Goal: Task Accomplishment & Management: Complete application form

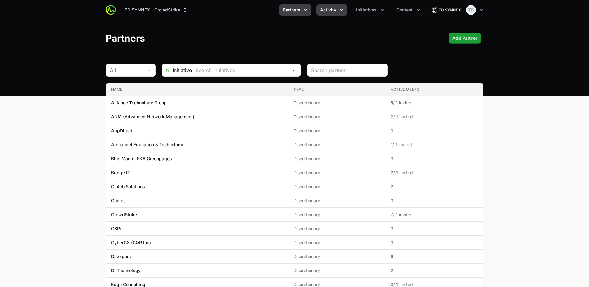
click at [334, 14] on button "Activity" at bounding box center [331, 9] width 31 height 11
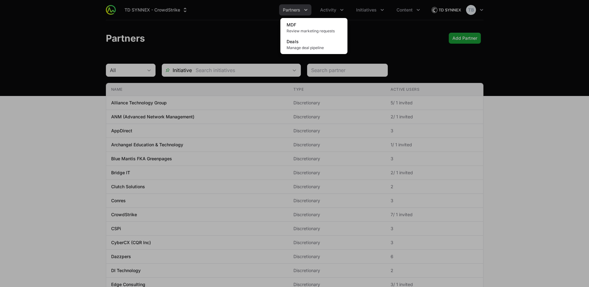
click at [296, 10] on div "Activity menu" at bounding box center [294, 143] width 589 height 287
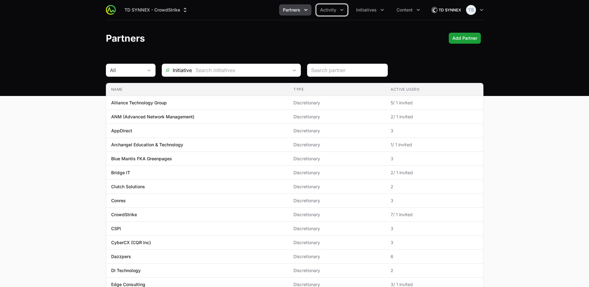
click at [303, 9] on icon "Partners menu" at bounding box center [306, 10] width 6 height 6
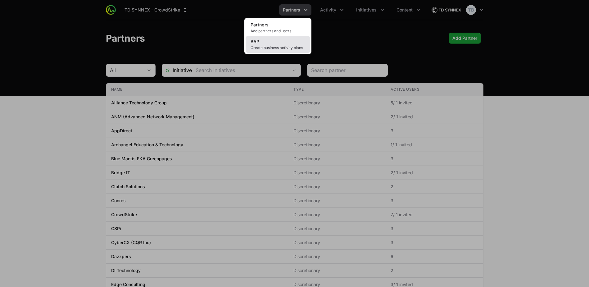
click at [286, 46] on span "Create business activity plans" at bounding box center [277, 47] width 55 height 5
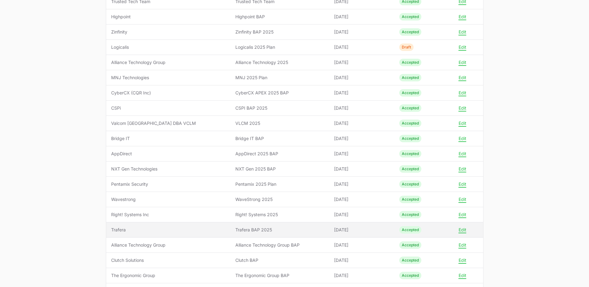
scroll to position [160, 0]
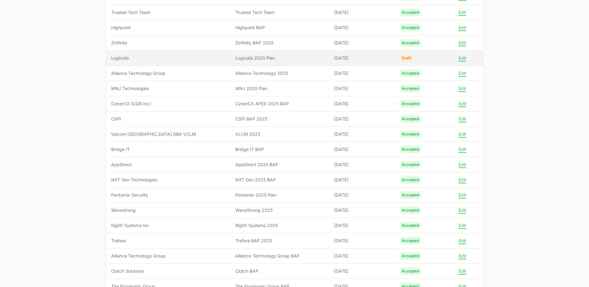
click at [145, 56] on span "Logicalis" at bounding box center [168, 58] width 114 height 6
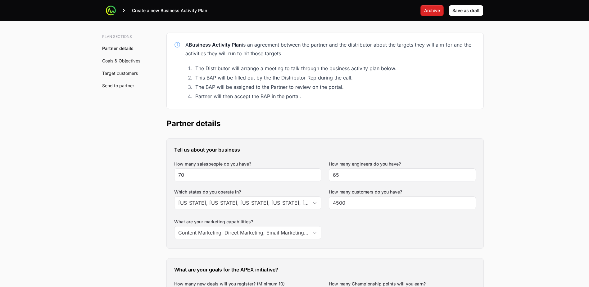
scroll to position [62, 0]
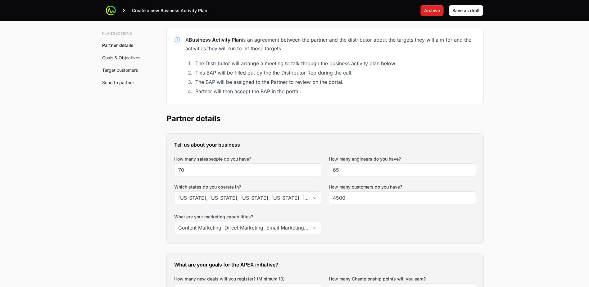
click at [123, 70] on link "Target customers" at bounding box center [120, 69] width 36 height 5
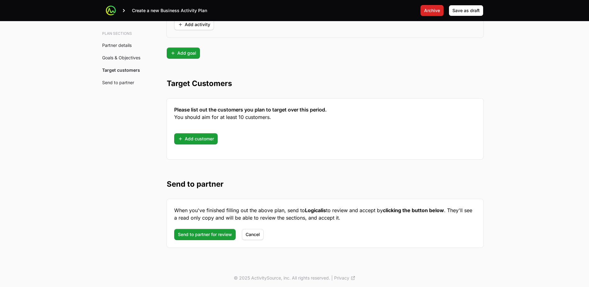
scroll to position [1565, 0]
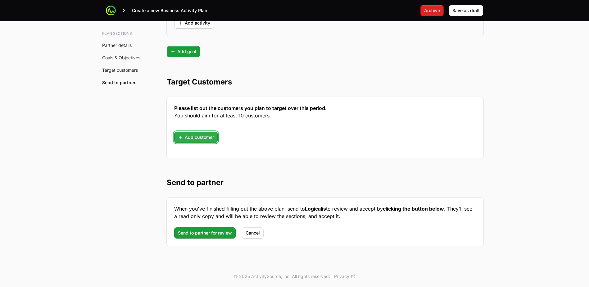
click at [197, 137] on span "Add customer" at bounding box center [196, 136] width 36 height 7
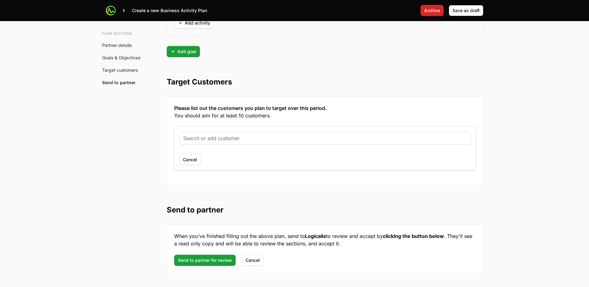
click at [235, 140] on input "text" at bounding box center [325, 137] width 284 height 7
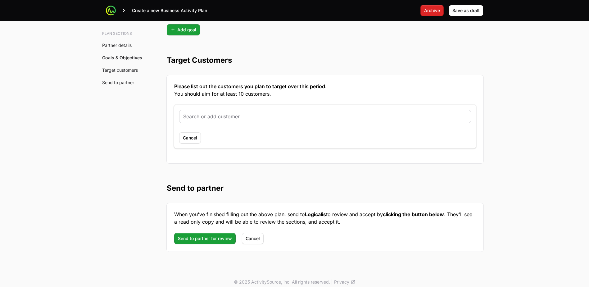
scroll to position [1592, 0]
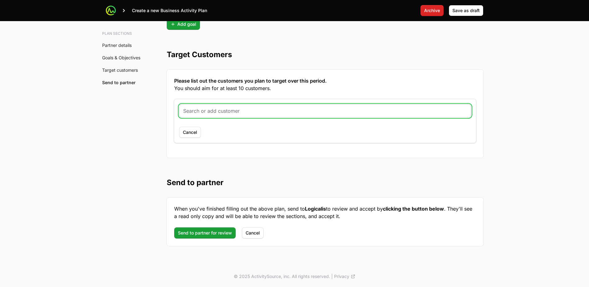
click at [231, 109] on input "text" at bounding box center [325, 110] width 284 height 7
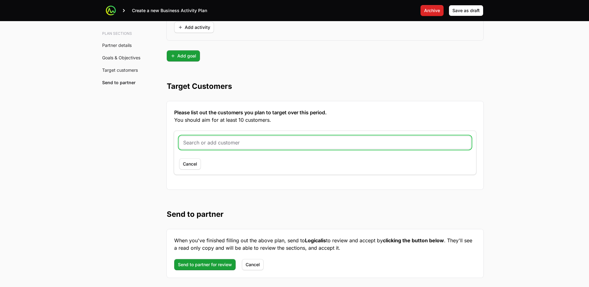
scroll to position [1561, 0]
click at [248, 142] on input "text" at bounding box center [325, 141] width 284 height 7
paste input "[URL][DOMAIN_NAME]"
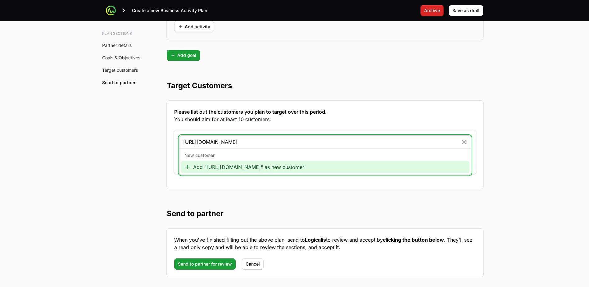
type input "[URL][DOMAIN_NAME]"
click at [284, 169] on div "Add "[URL][DOMAIN_NAME]" as new customer" at bounding box center [325, 167] width 289 height 12
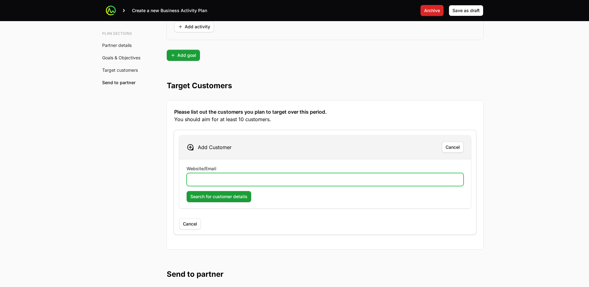
click at [218, 177] on input "Website/Email" at bounding box center [325, 179] width 269 height 7
paste input "[URL][DOMAIN_NAME]"
type input "[URL][DOMAIN_NAME]"
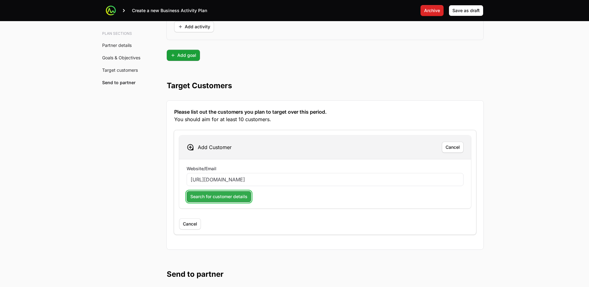
click at [208, 196] on span "Search for customer details" at bounding box center [218, 196] width 57 height 7
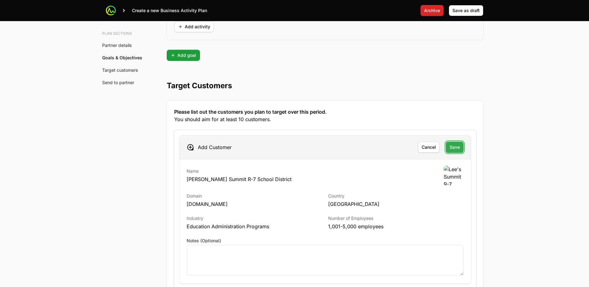
click at [453, 147] on span "Save" at bounding box center [454, 146] width 10 height 7
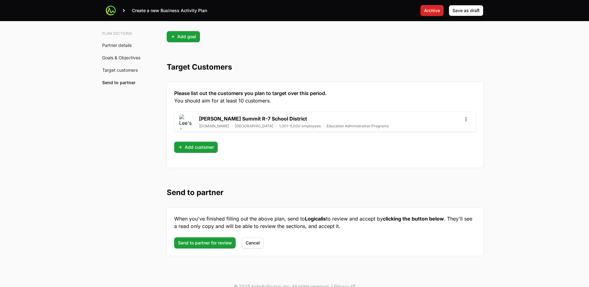
scroll to position [1590, 0]
